Goal: Task Accomplishment & Management: Manage account settings

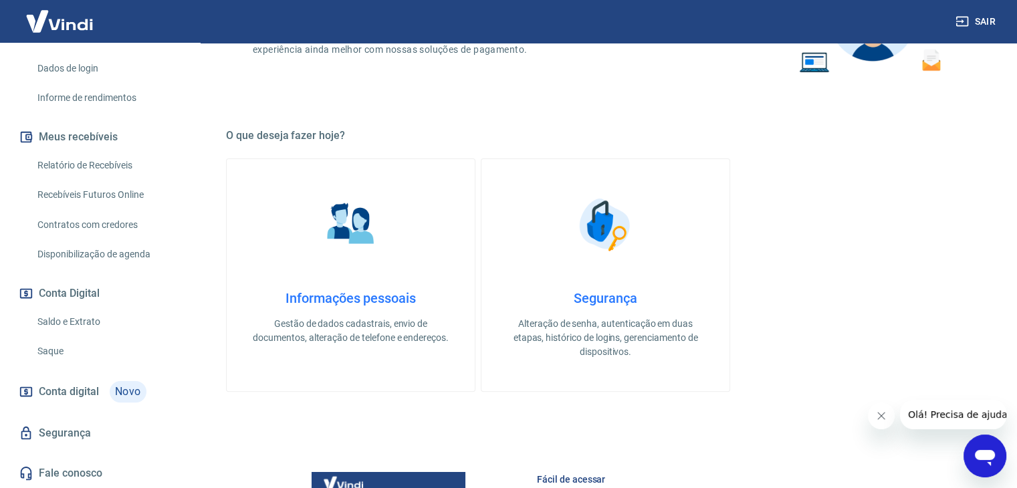
scroll to position [297, 0]
click at [82, 164] on link "Relatório de Recebíveis" at bounding box center [108, 165] width 152 height 27
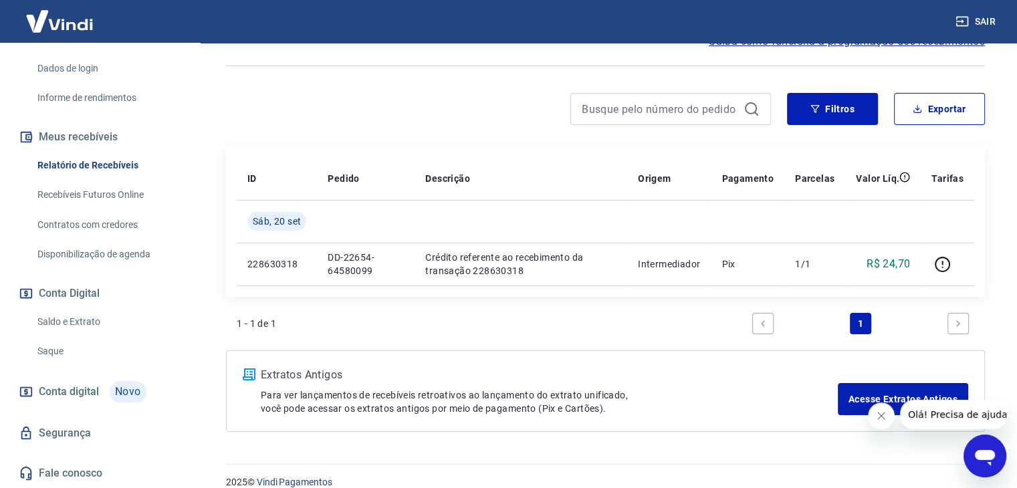
scroll to position [155, 0]
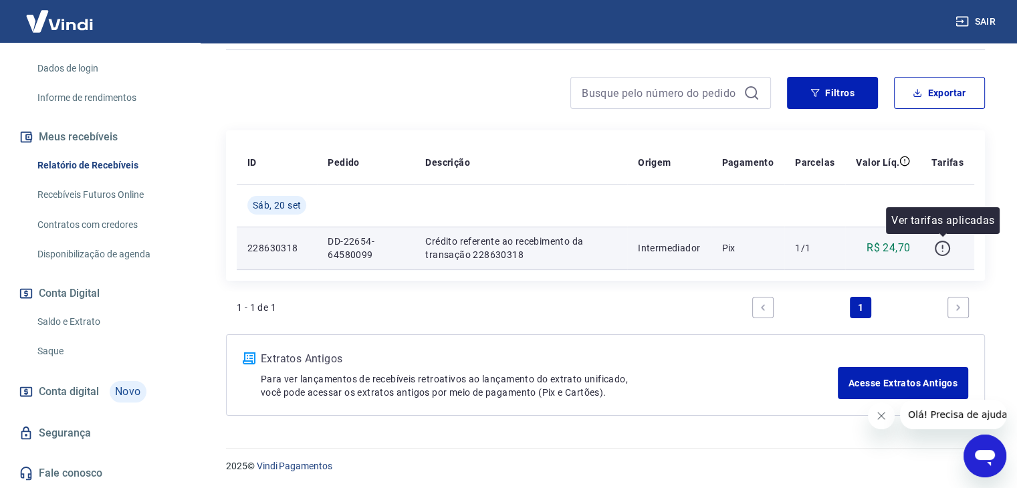
click at [941, 245] on icon "button" at bounding box center [942, 248] width 17 height 17
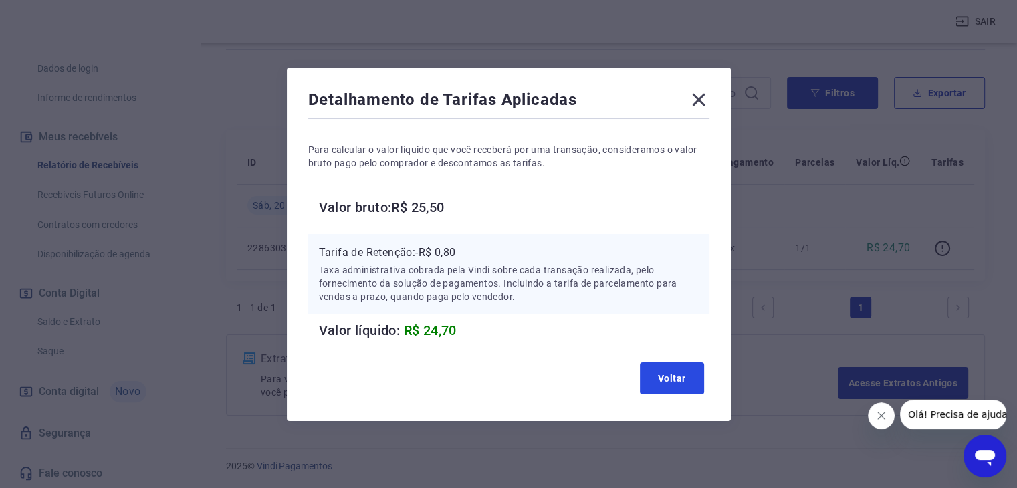
click at [660, 372] on button "Voltar" at bounding box center [672, 378] width 64 height 32
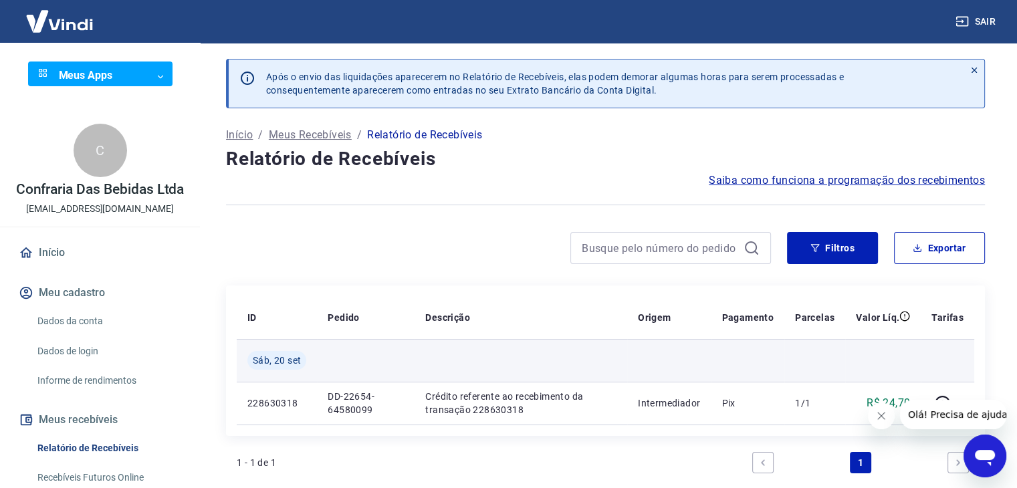
scroll to position [134, 0]
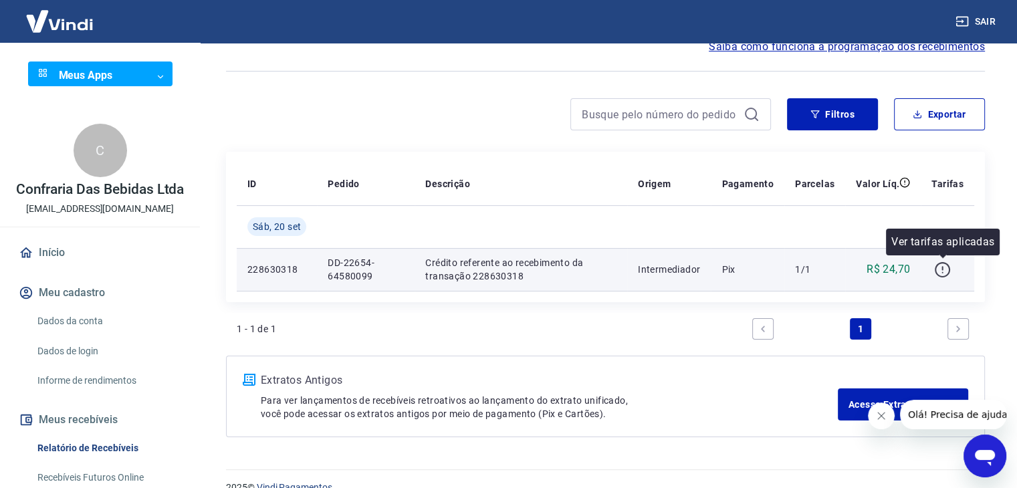
click at [941, 270] on icon "button" at bounding box center [942, 269] width 17 height 17
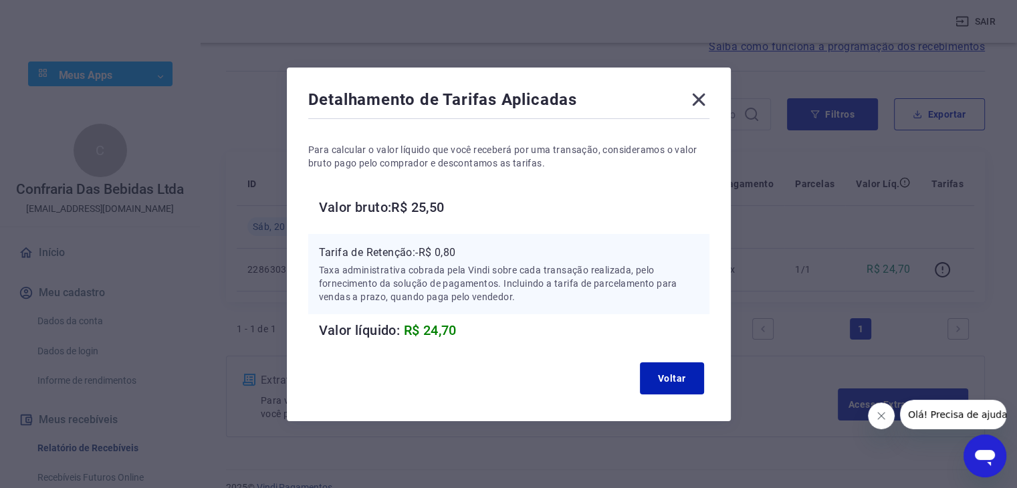
drag, startPoint x: 702, startPoint y: 102, endPoint x: 702, endPoint y: 94, distance: 7.4
click at [703, 100] on icon at bounding box center [698, 99] width 21 height 21
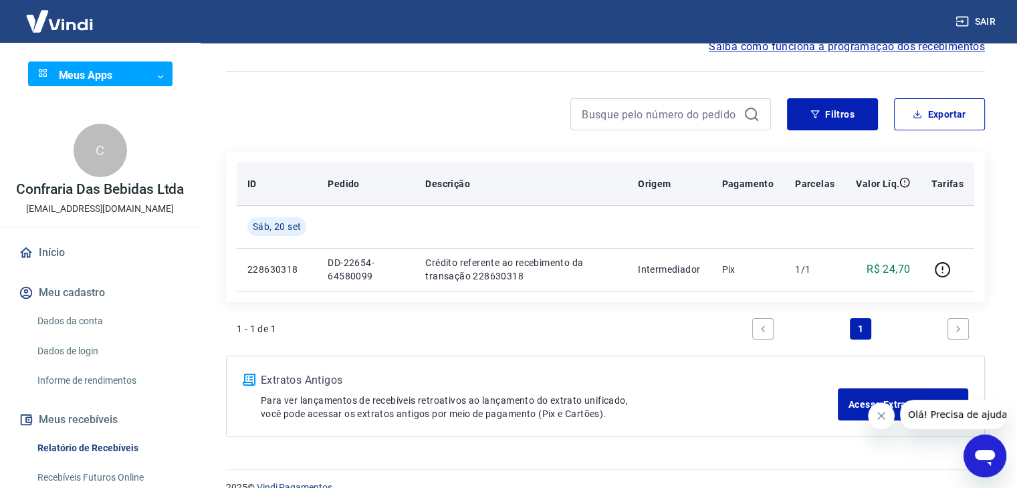
scroll to position [155, 0]
